Goal: Task Accomplishment & Management: Manage account settings

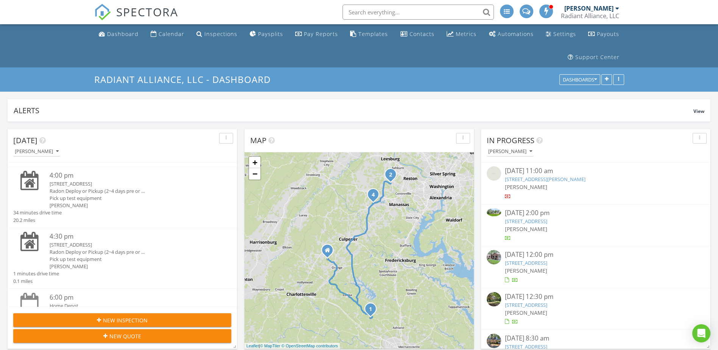
scroll to position [113, 0]
click at [76, 184] on div "Radon Deploy or Pickup (2~4 days pre or ..." at bounding box center [131, 186] width 163 height 7
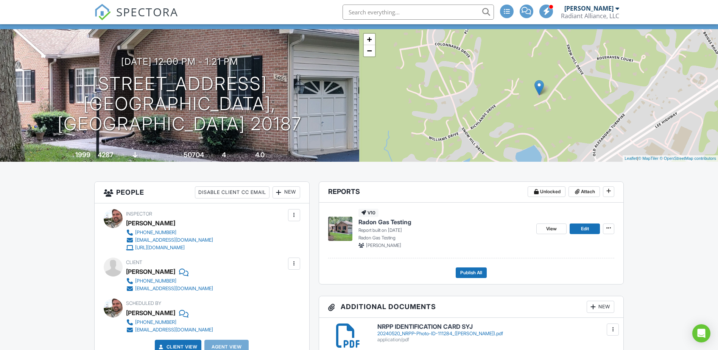
scroll to position [76, 0]
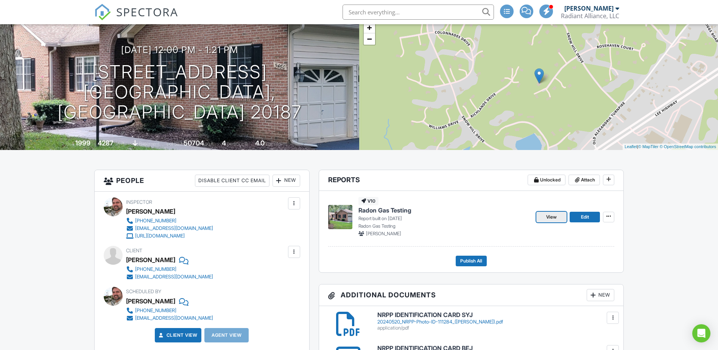
click at [553, 213] on span "View" at bounding box center [551, 217] width 11 height 8
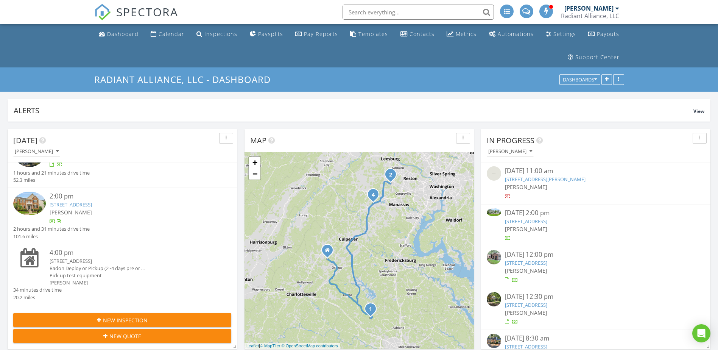
scroll to position [122, 0]
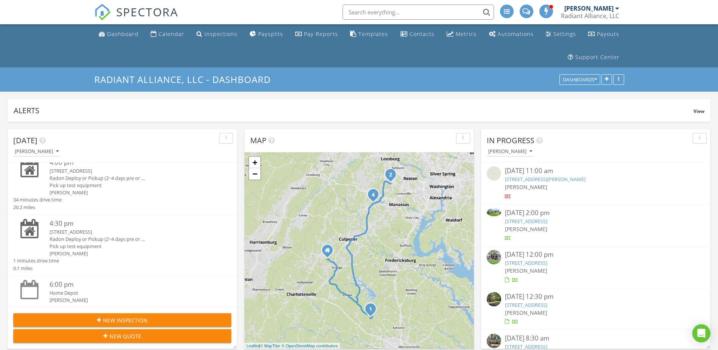
click at [86, 234] on div "5455 Westfield Ct , Warrenton, VA 20187" at bounding box center [131, 231] width 163 height 7
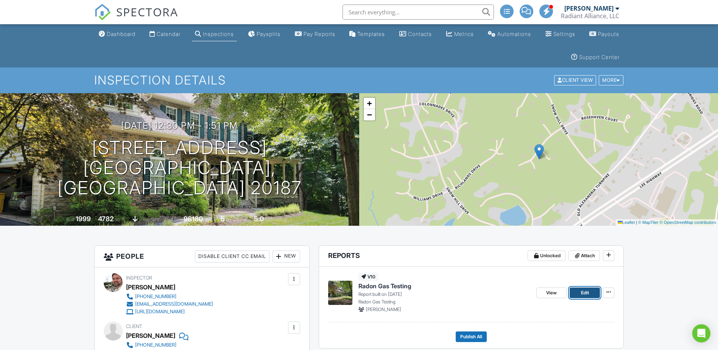
click at [583, 293] on span "Edit" at bounding box center [585, 293] width 8 height 8
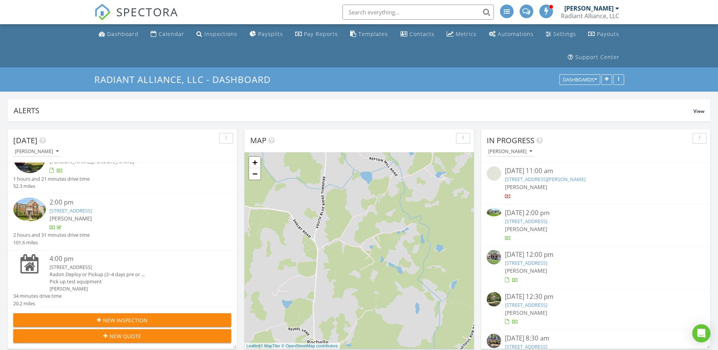
scroll to position [113, 0]
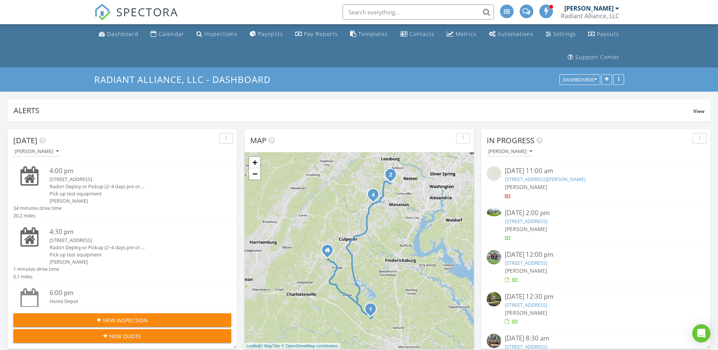
click at [77, 193] on div "Pick up test equipment" at bounding box center [131, 193] width 163 height 7
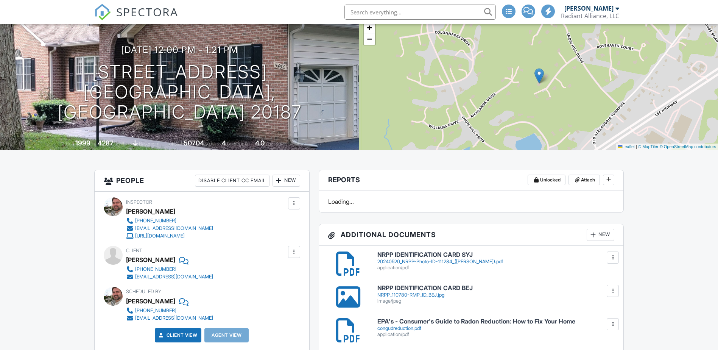
scroll to position [76, 0]
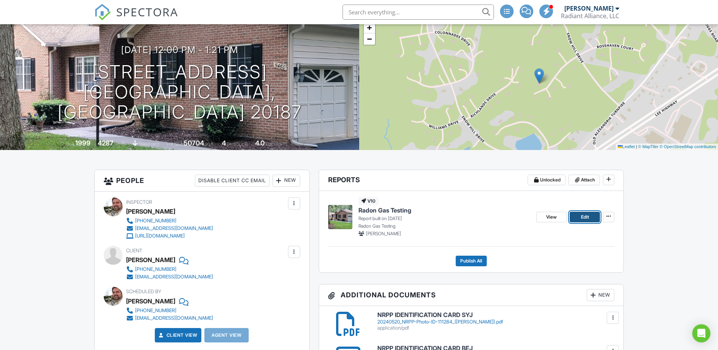
click at [578, 217] on link "Edit" at bounding box center [584, 216] width 30 height 11
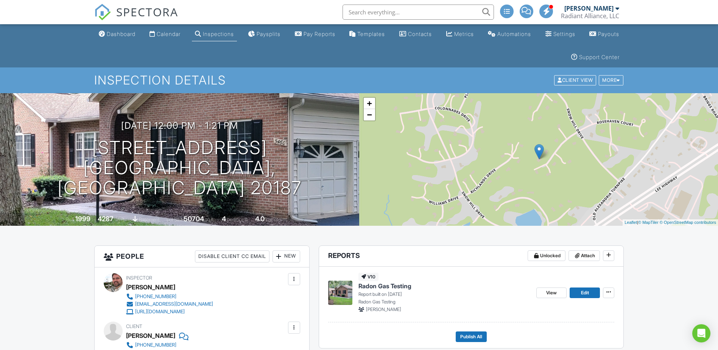
click at [121, 34] on div "Dashboard" at bounding box center [121, 34] width 29 height 6
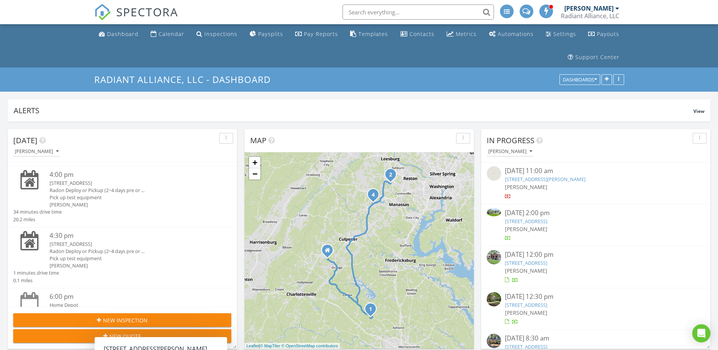
scroll to position [122, 0]
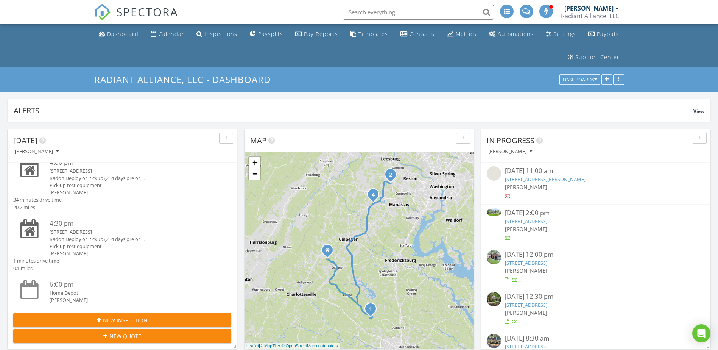
click at [84, 240] on div "Radon Deploy or Pickup (2~4 days pre or ..." at bounding box center [131, 238] width 163 height 7
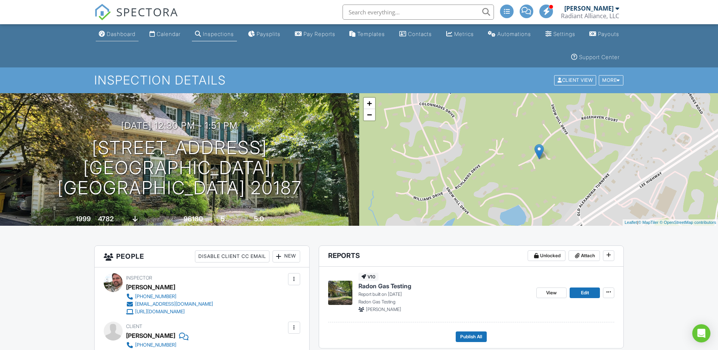
click at [122, 30] on link "Dashboard" at bounding box center [117, 34] width 43 height 14
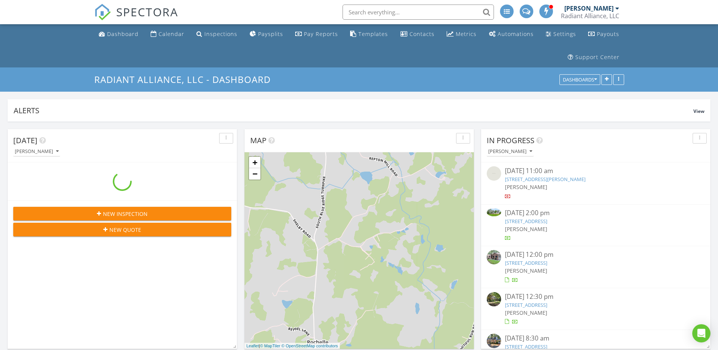
scroll to position [1078, 729]
